Goal: Task Accomplishment & Management: Manage account settings

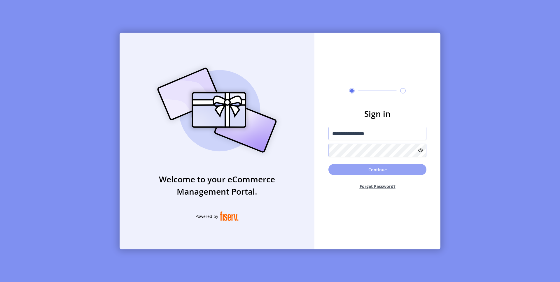
click at [362, 173] on button "Continue" at bounding box center [377, 169] width 98 height 11
